Goal: Information Seeking & Learning: Learn about a topic

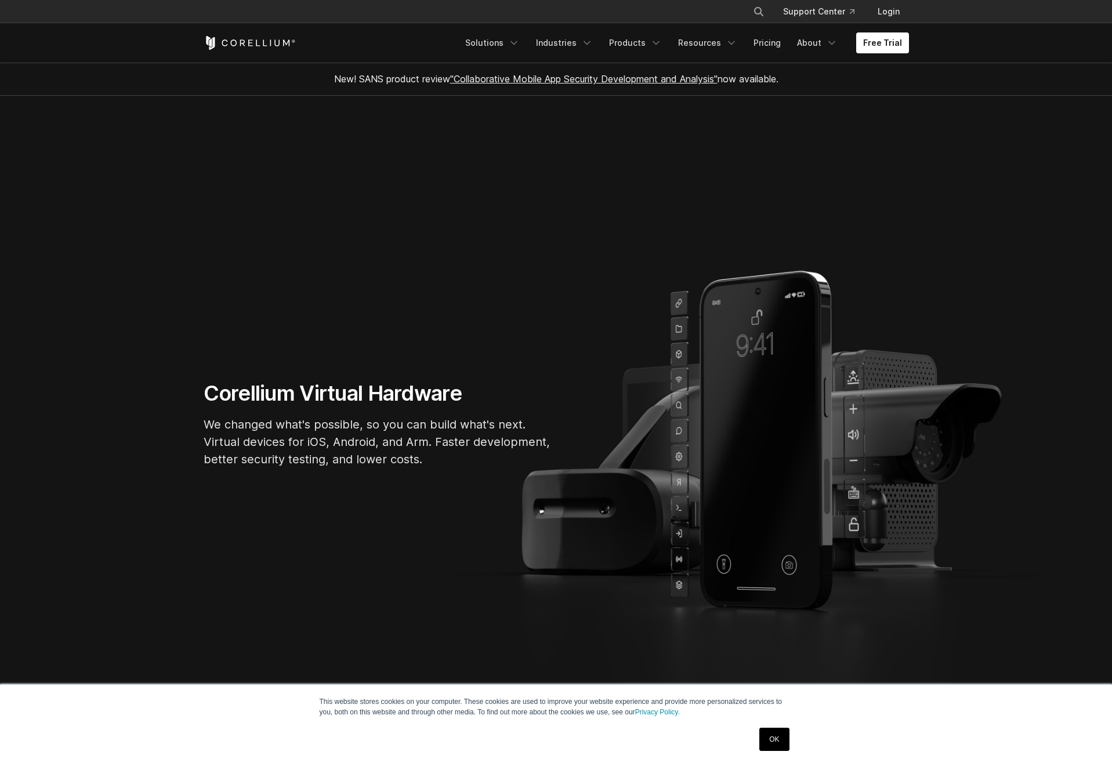
click at [761, 742] on link "OK" at bounding box center [774, 739] width 30 height 23
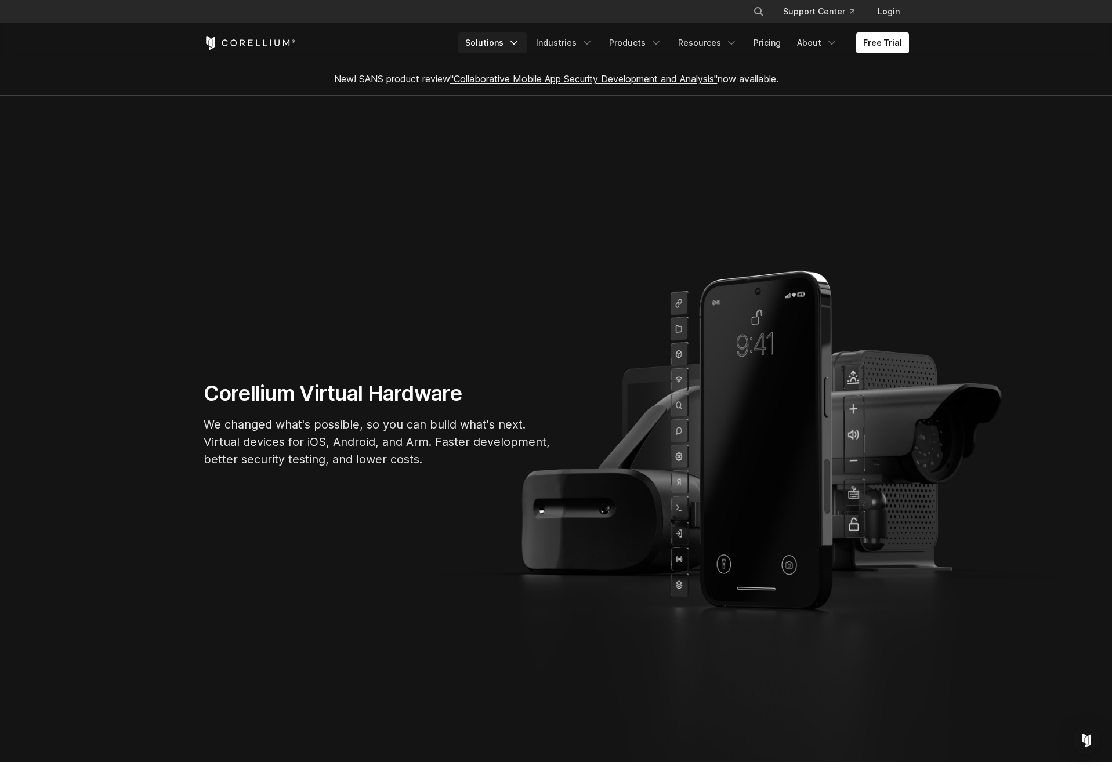
click at [504, 42] on link "Solutions" at bounding box center [492, 42] width 68 height 21
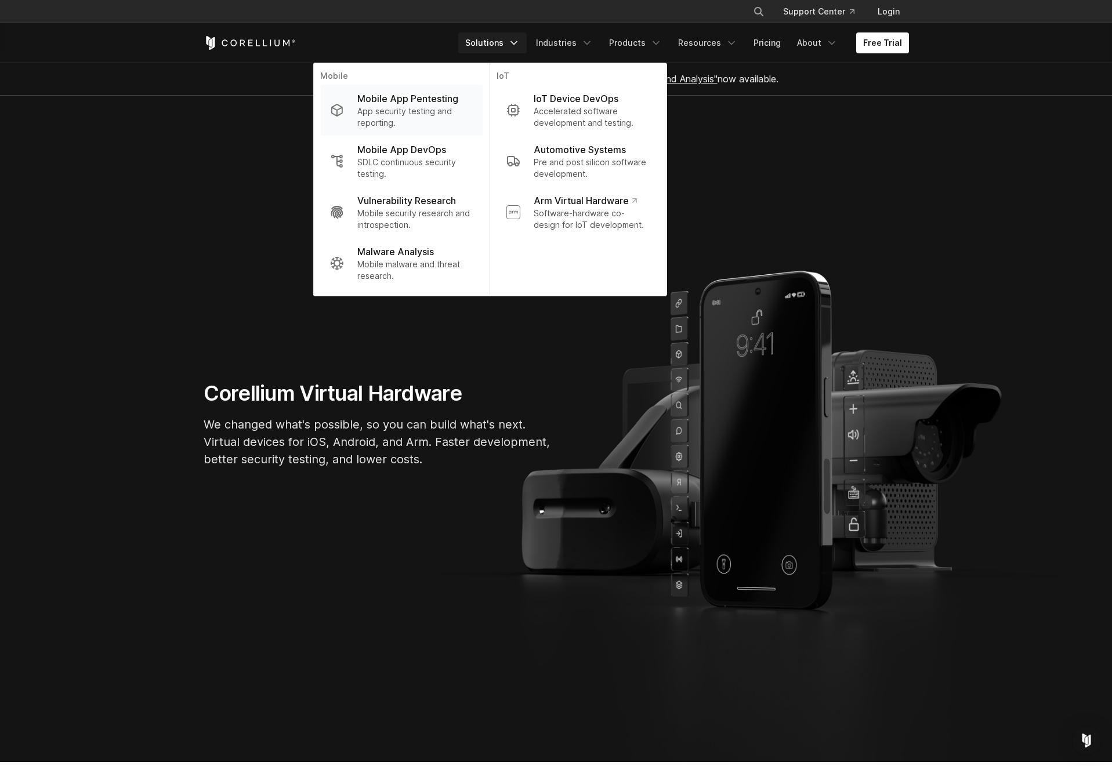
click at [437, 110] on p "App security testing and reporting." at bounding box center [414, 117] width 115 height 23
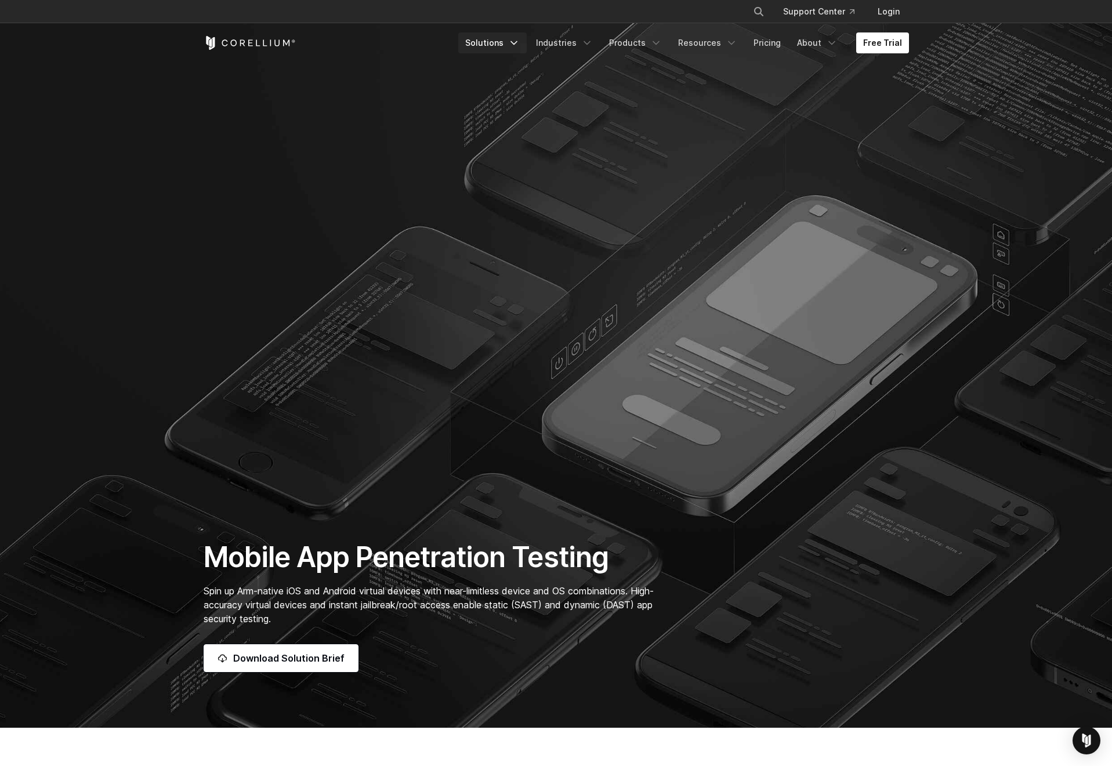
click at [494, 46] on link "Solutions" at bounding box center [492, 42] width 68 height 21
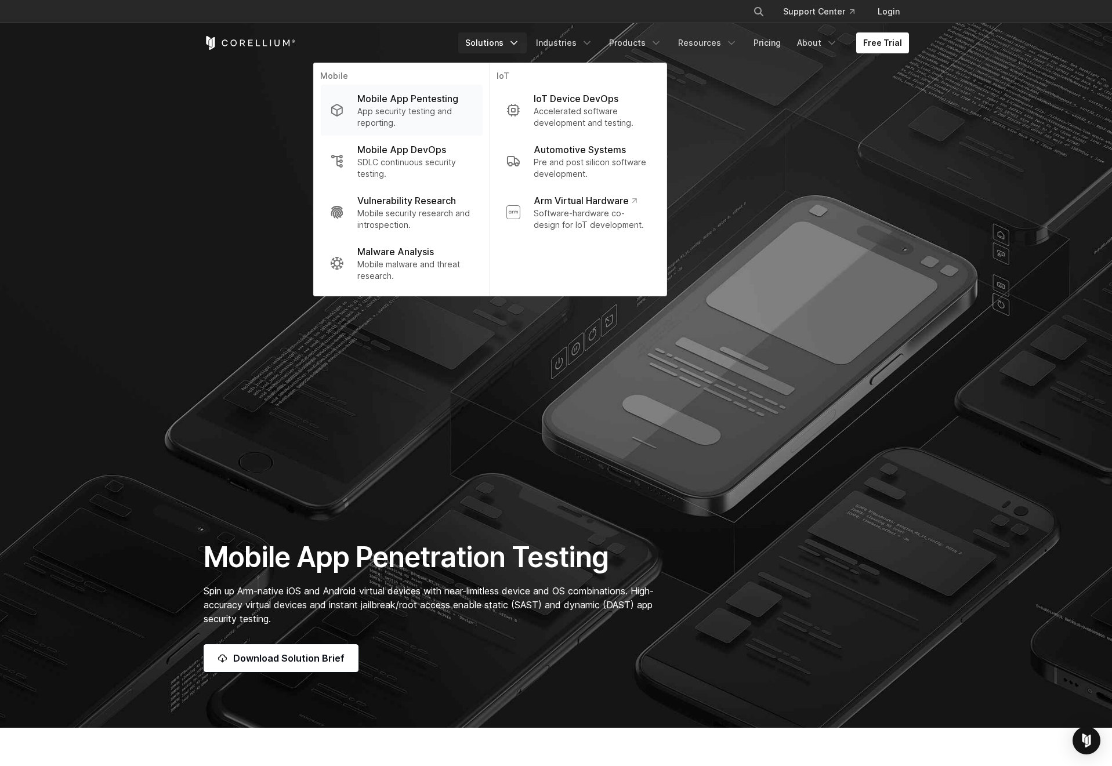
click at [413, 104] on p "Mobile App Pentesting" at bounding box center [407, 99] width 101 height 14
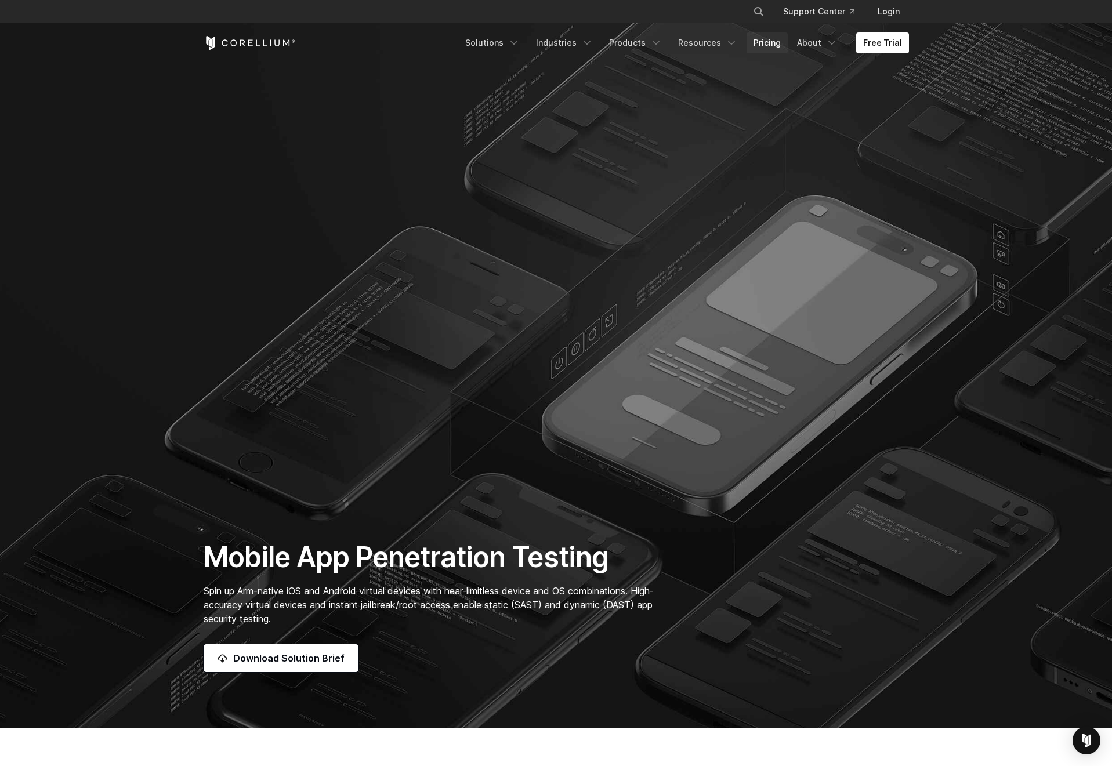
click at [772, 43] on link "Pricing" at bounding box center [766, 42] width 41 height 21
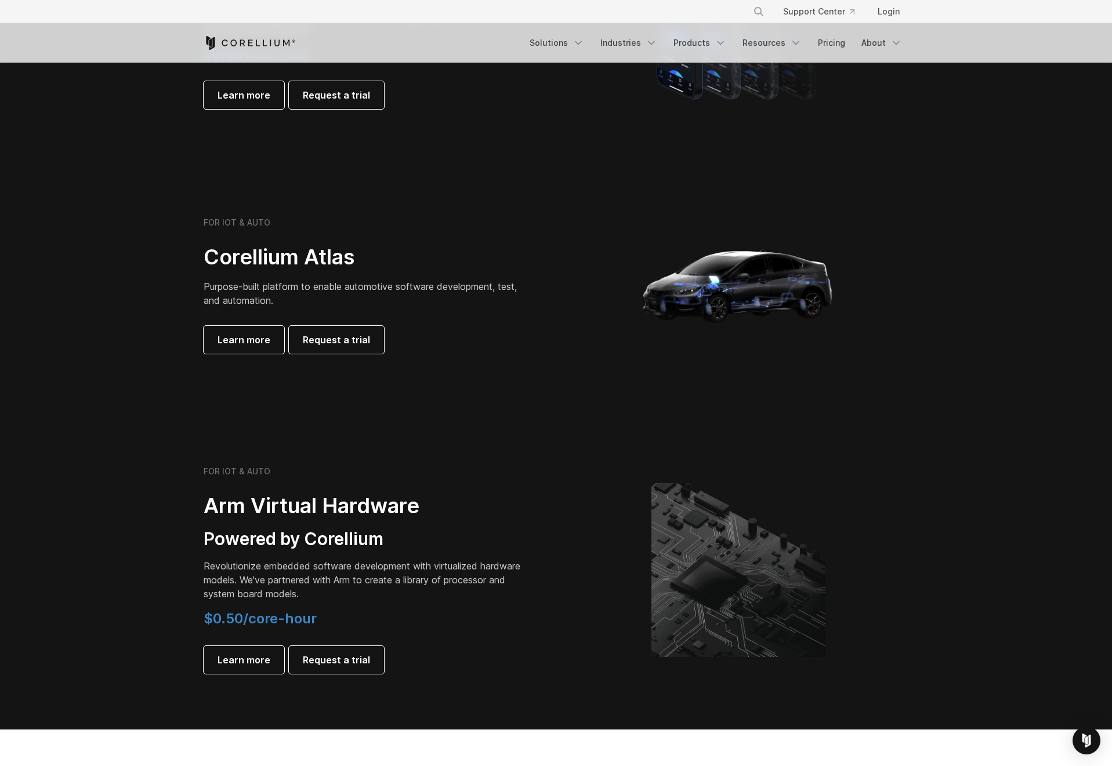
scroll to position [939, 0]
